Goal: Information Seeking & Learning: Find specific page/section

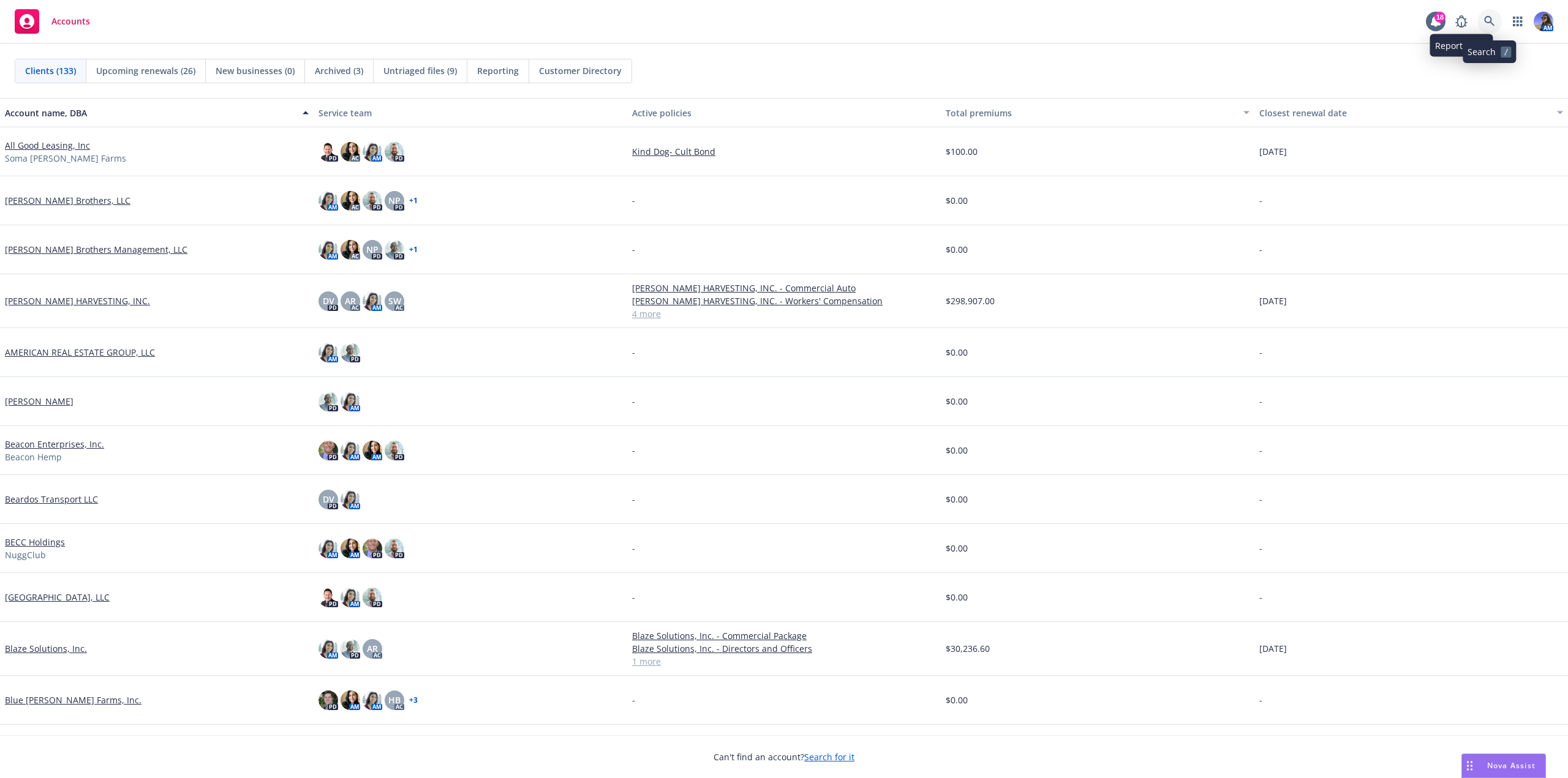
click at [1488, 21] on icon at bounding box center [1490, 21] width 11 height 11
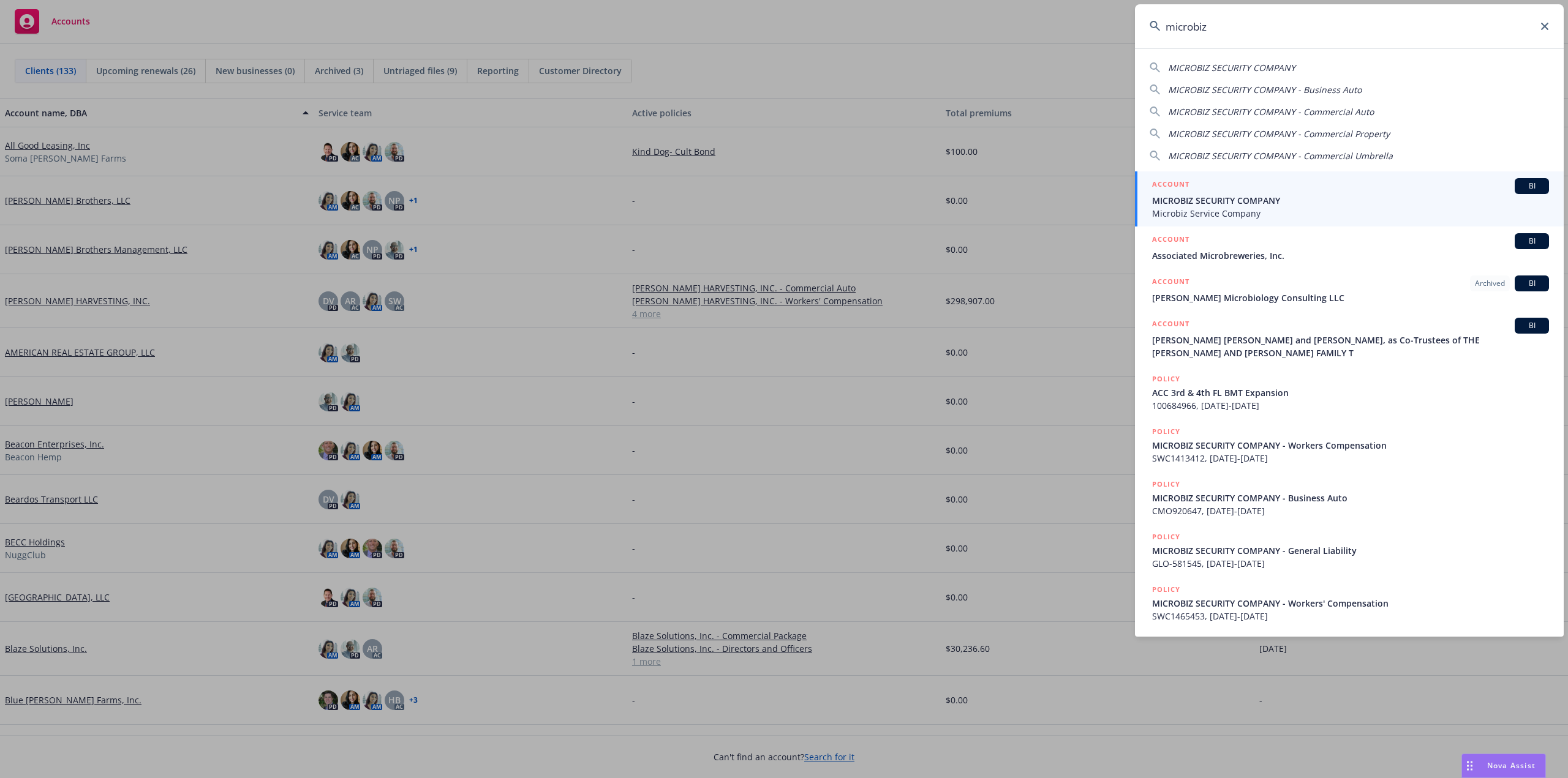
type input "microbiz"
click at [1261, 196] on span "MICROBIZ SECURITY COMPANY" at bounding box center [1350, 200] width 397 height 13
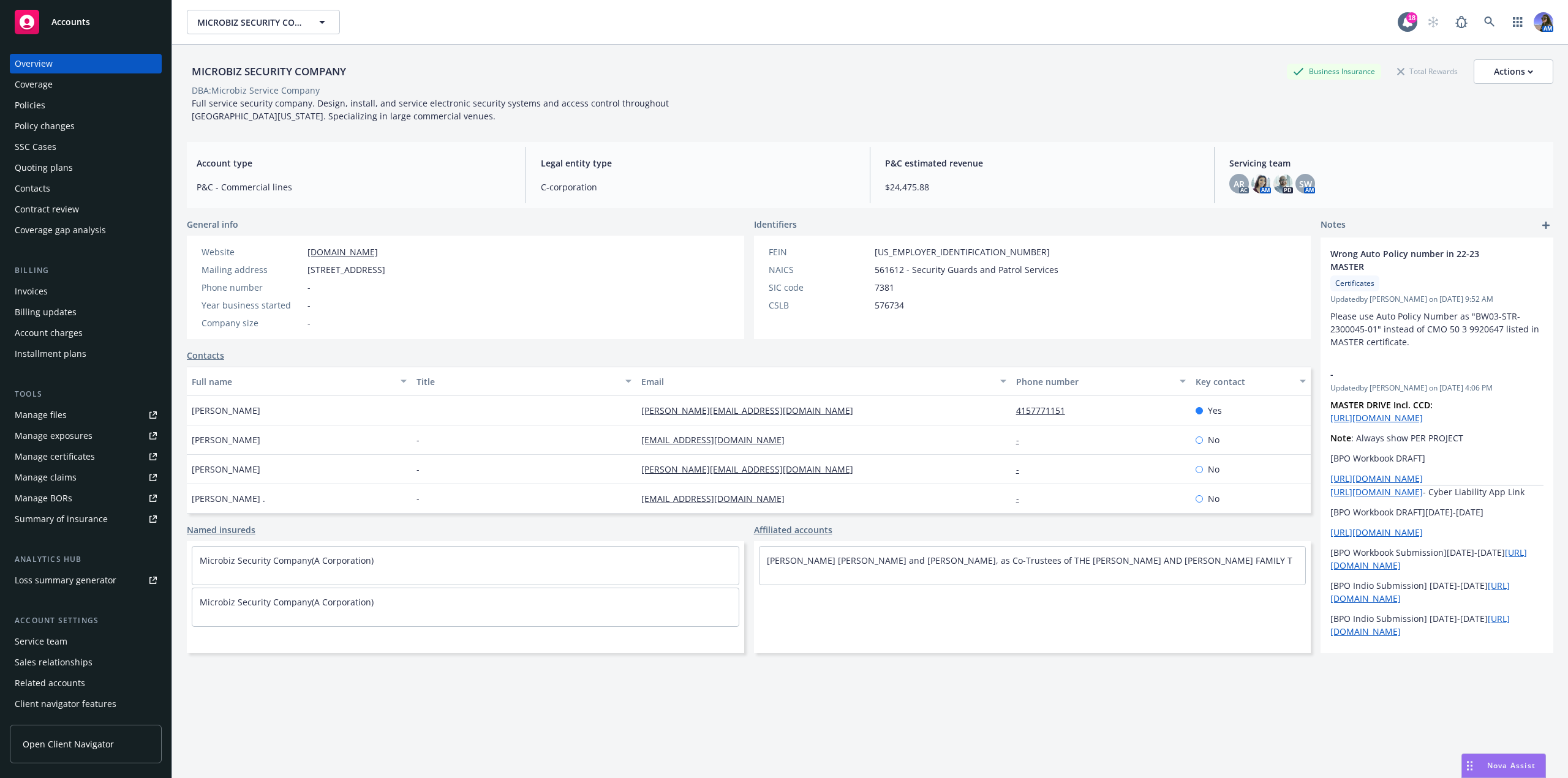
click at [66, 108] on div "Policies" at bounding box center [86, 105] width 142 height 19
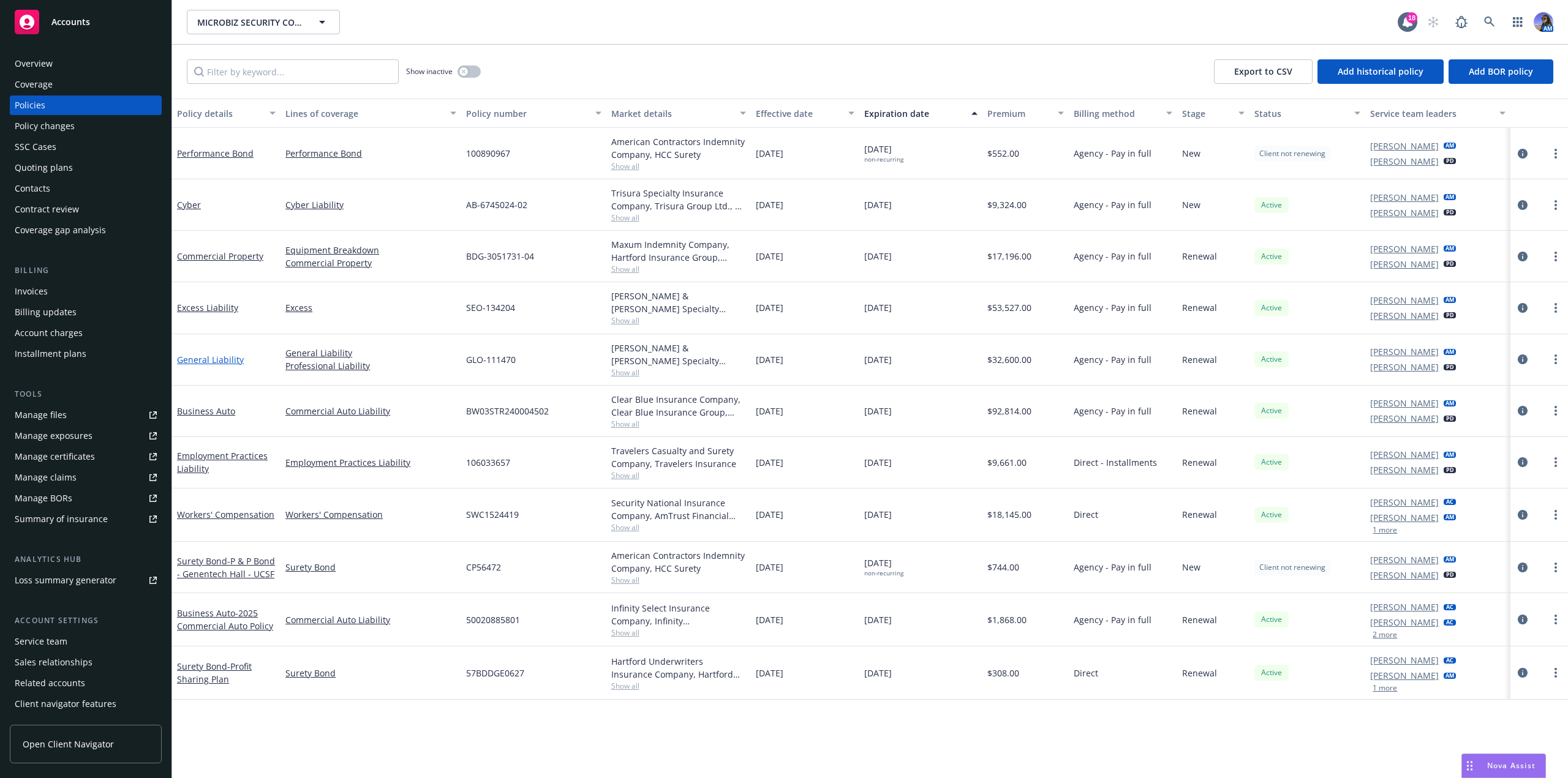
click at [211, 359] on link "General Liability" at bounding box center [211, 359] width 67 height 12
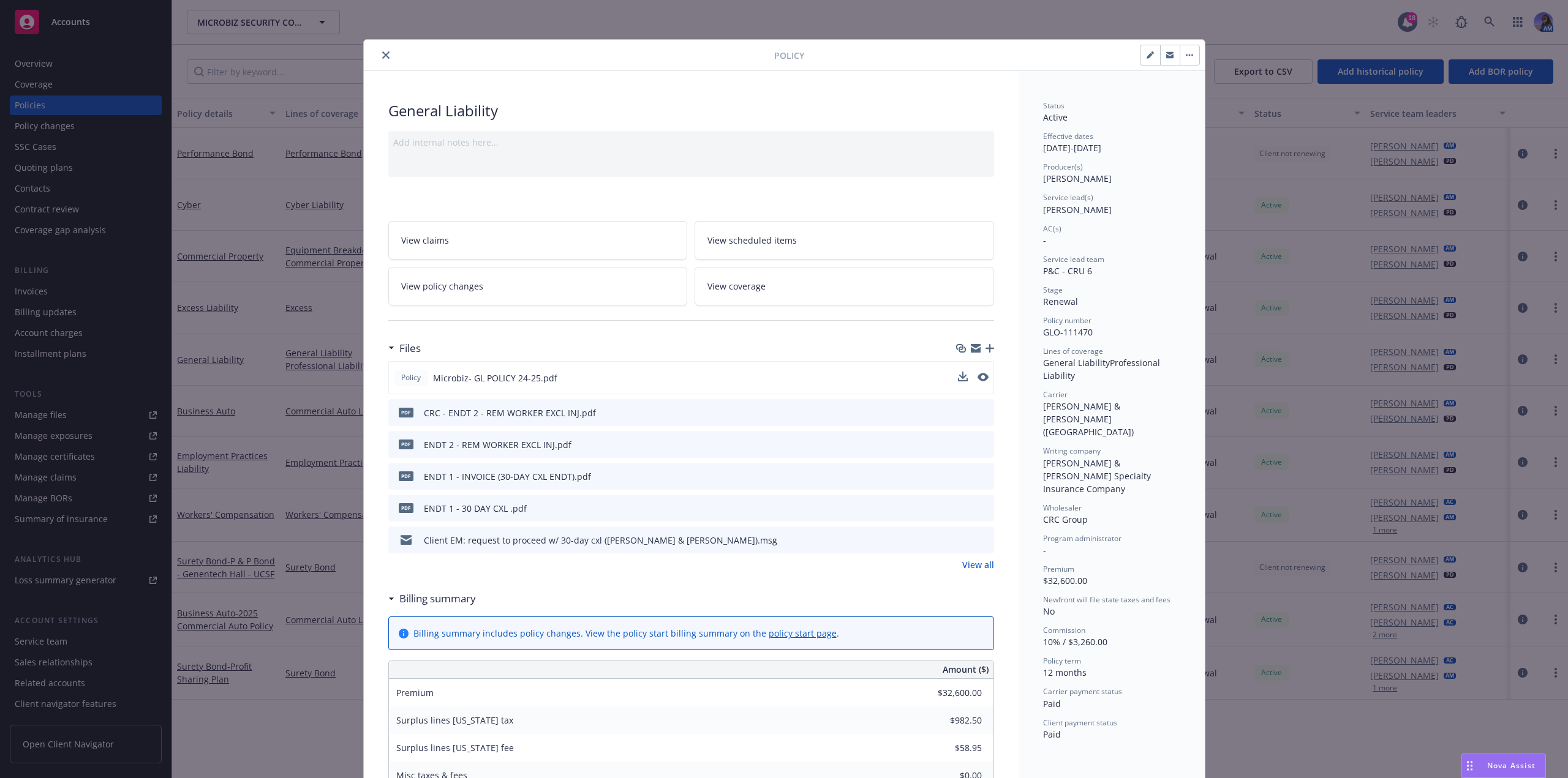
click at [980, 371] on button at bounding box center [983, 378] width 11 height 13
click at [983, 380] on button "preview file" at bounding box center [981, 377] width 13 height 11
click at [374, 50] on div at bounding box center [571, 55] width 406 height 14
click at [382, 54] on icon "close" at bounding box center [386, 55] width 8 height 8
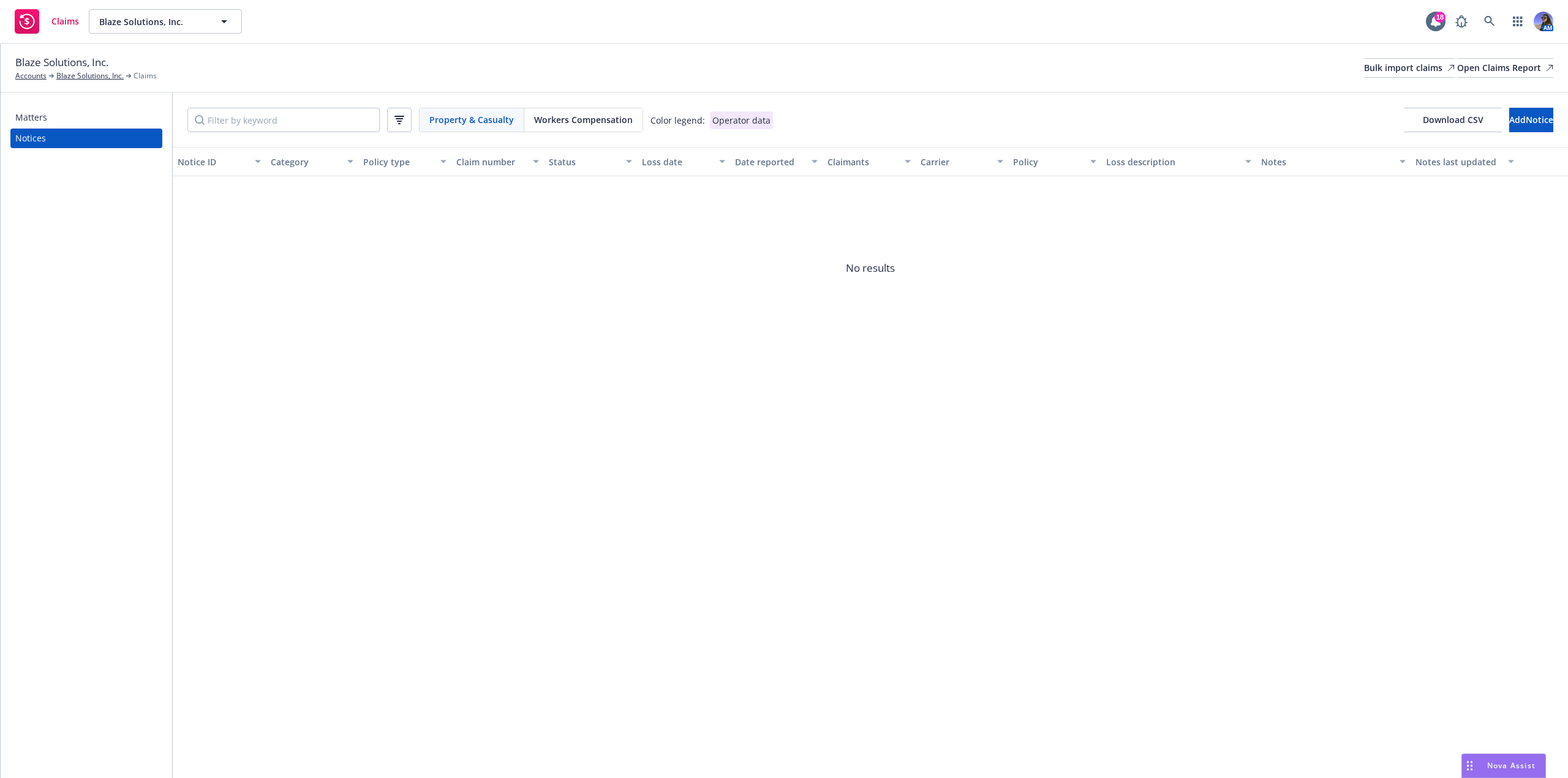
click at [52, 116] on div "Matters" at bounding box center [86, 117] width 142 height 19
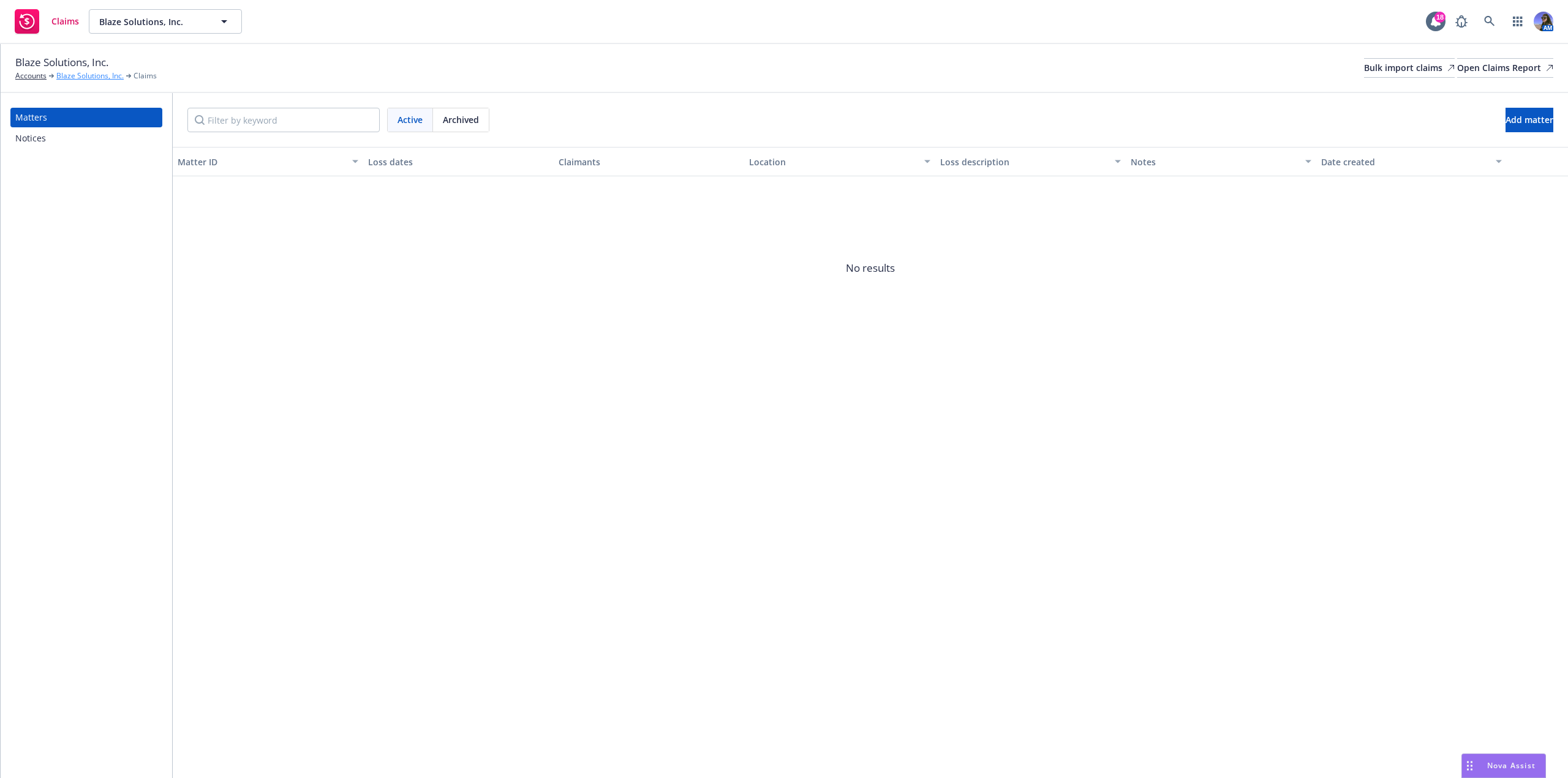
click at [104, 80] on link "Blaze Solutions, Inc." at bounding box center [90, 76] width 67 height 11
